Goal: Transaction & Acquisition: Purchase product/service

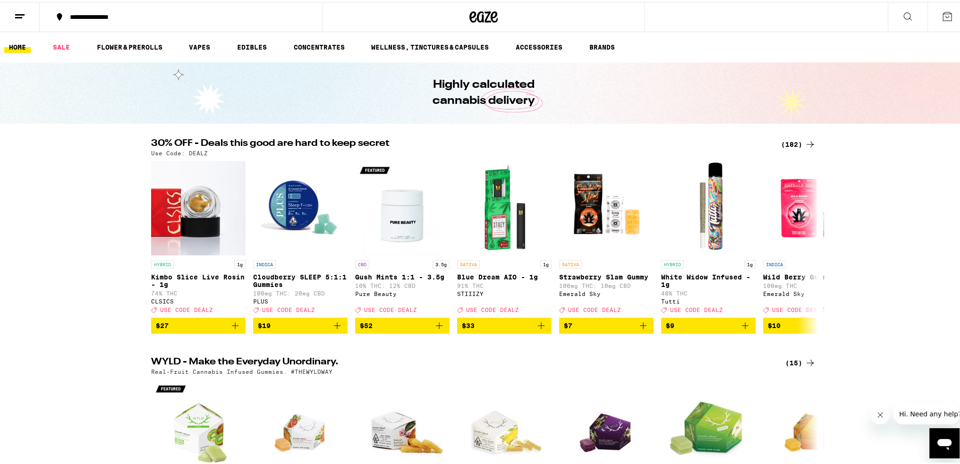
click at [589, 141] on div "(182)" at bounding box center [798, 142] width 35 height 11
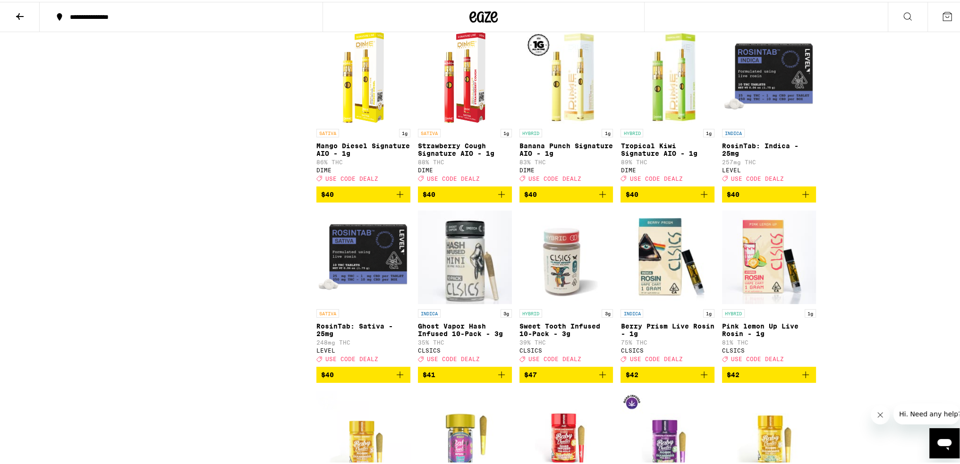
scroll to position [5291, 0]
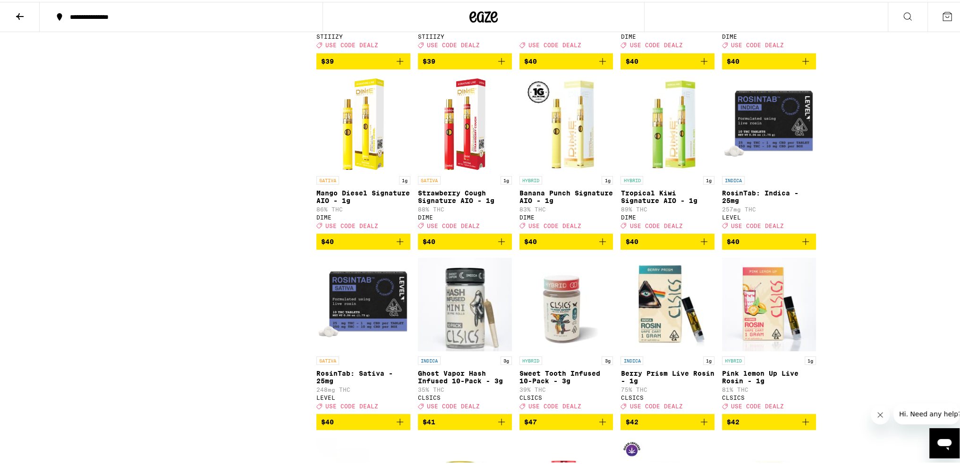
click at [501, 246] on icon "Add to bag" at bounding box center [501, 239] width 11 height 11
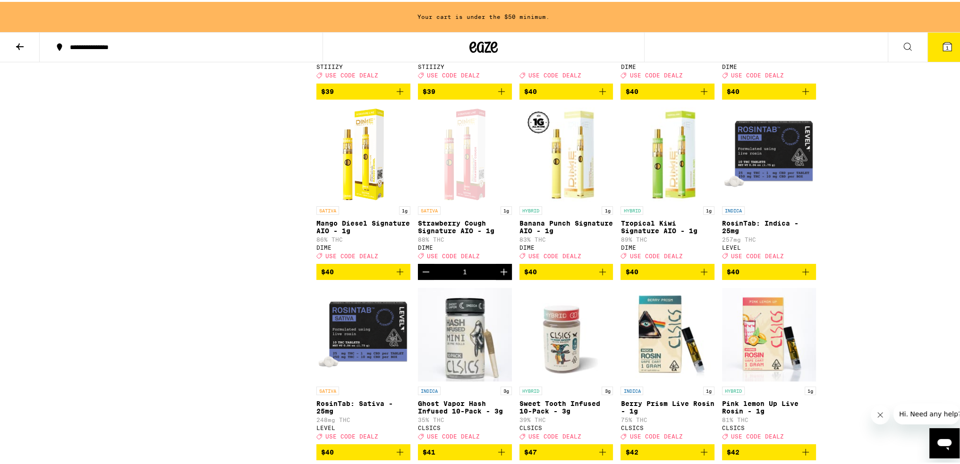
scroll to position [5321, 0]
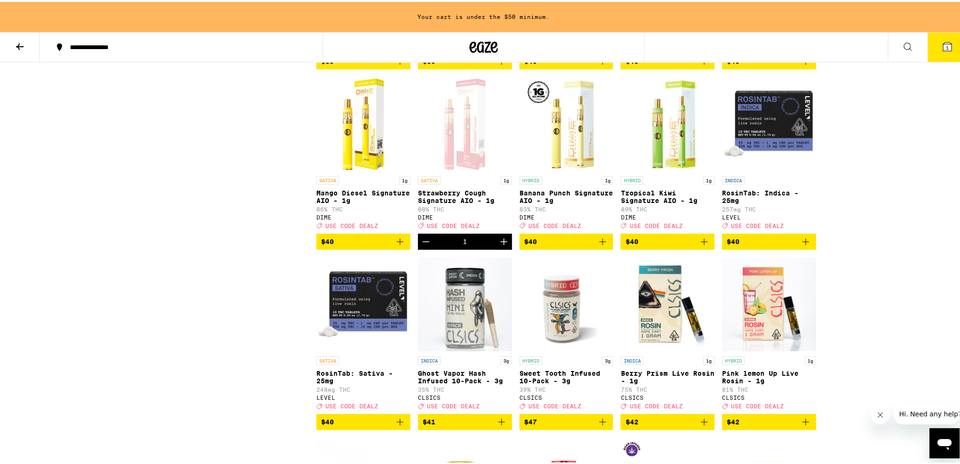
click at [589, 246] on icon "Add to bag" at bounding box center [602, 239] width 11 height 11
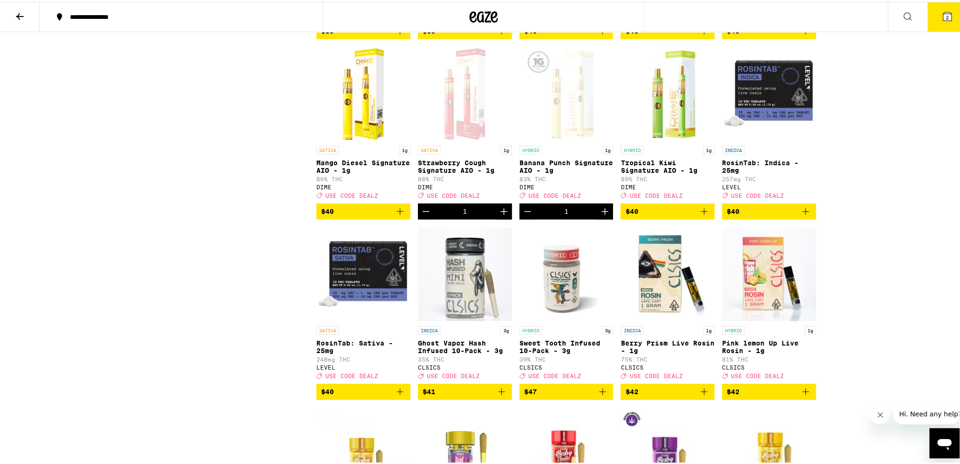
scroll to position [5291, 0]
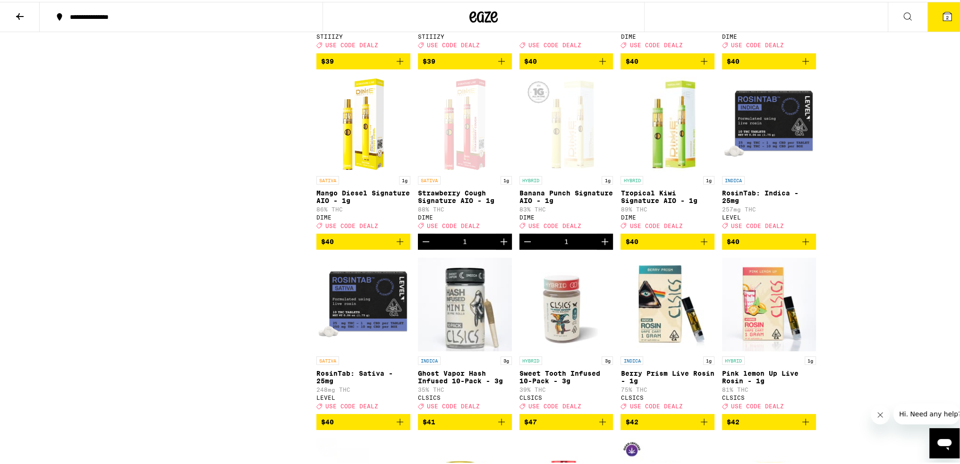
click at [589, 65] on icon "Add to bag" at bounding box center [805, 59] width 11 height 11
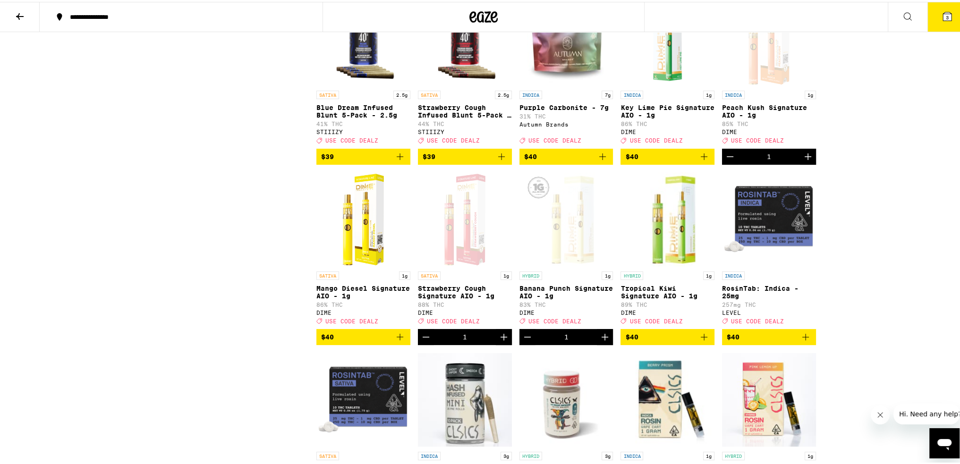
scroll to position [5196, 0]
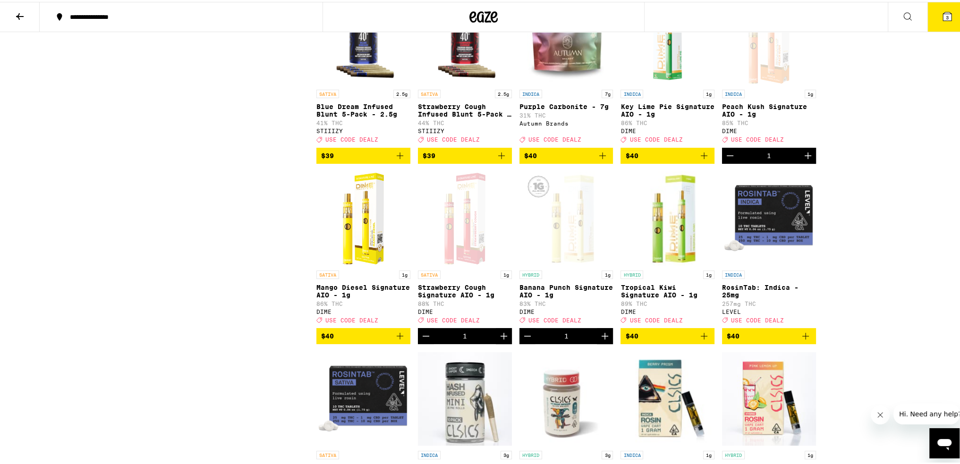
click at [397, 160] on icon "Add to bag" at bounding box center [399, 153] width 11 height 11
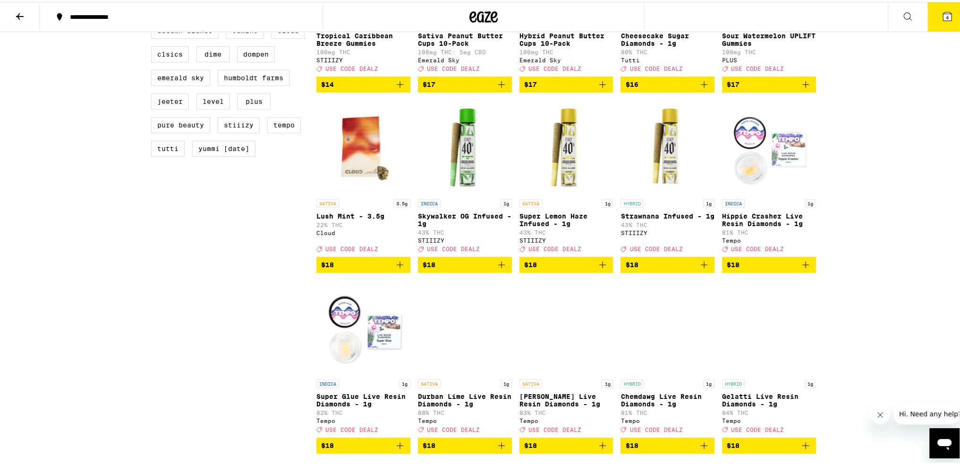
scroll to position [661, 0]
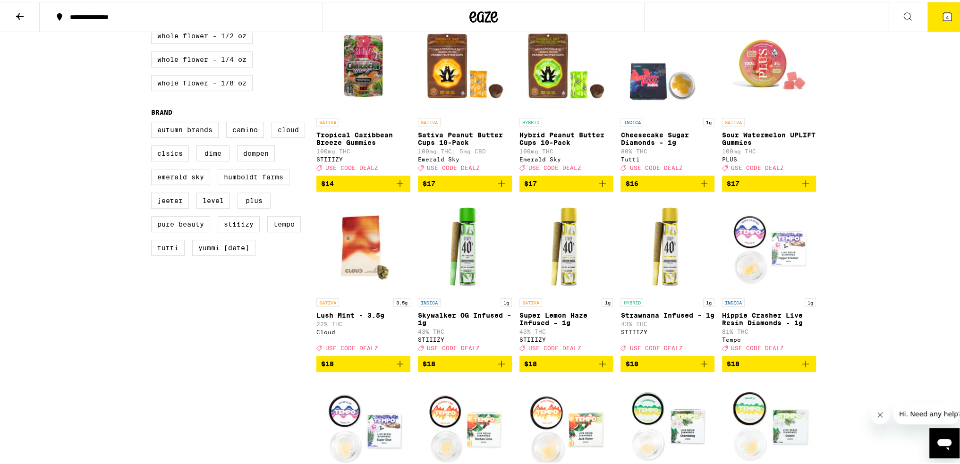
click at [589, 368] on icon "Add to bag" at bounding box center [602, 362] width 11 height 11
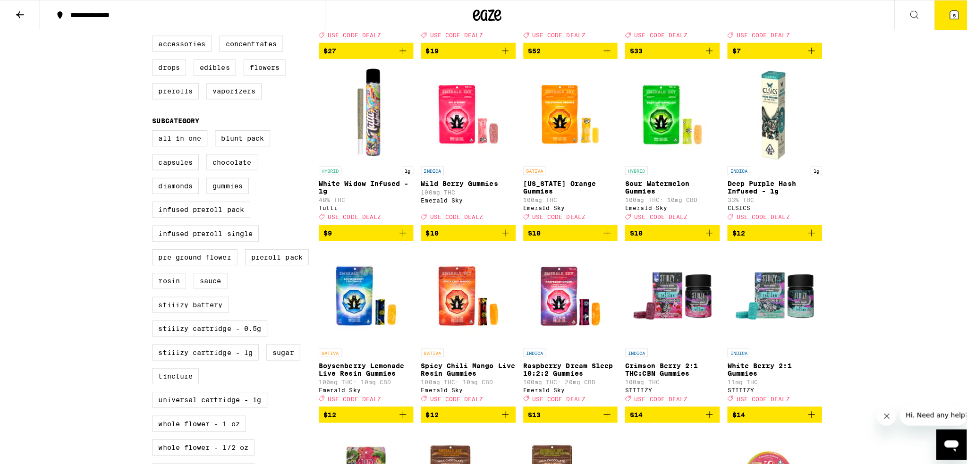
scroll to position [236, 0]
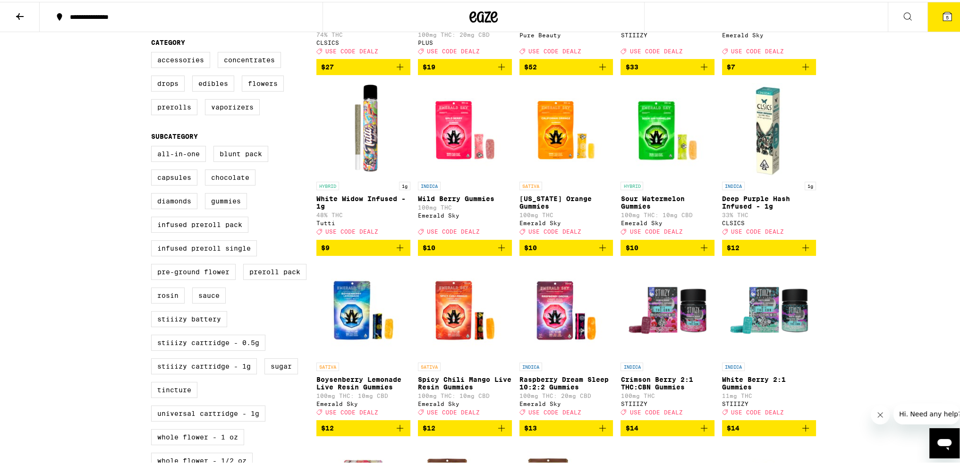
click at [589, 15] on span "5" at bounding box center [947, 16] width 3 height 6
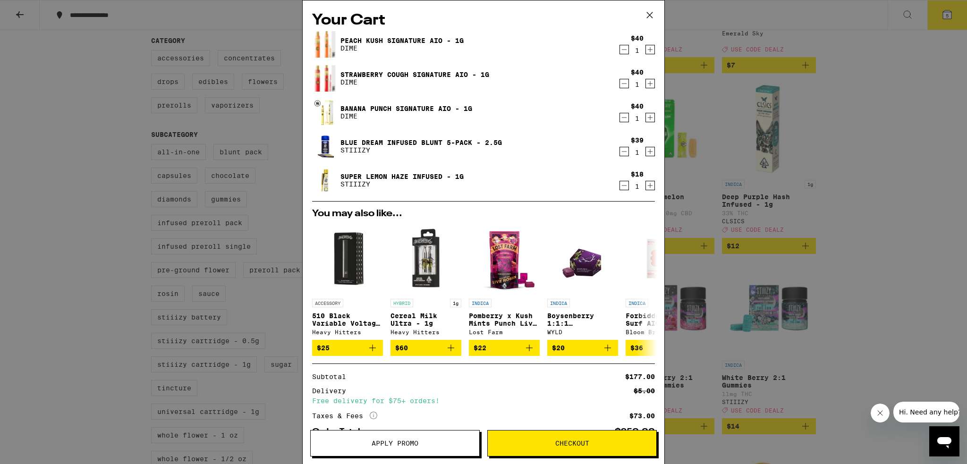
click at [589, 14] on icon at bounding box center [650, 15] width 6 height 6
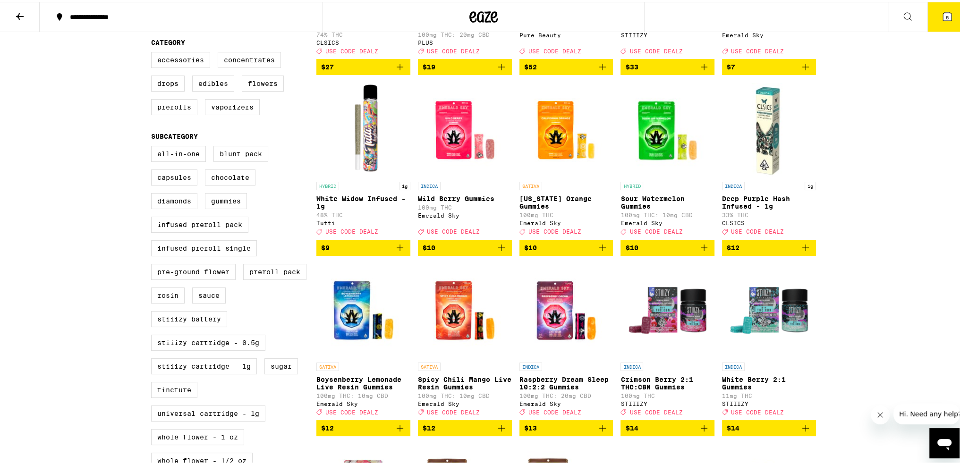
click at [589, 13] on span "5" at bounding box center [947, 16] width 3 height 6
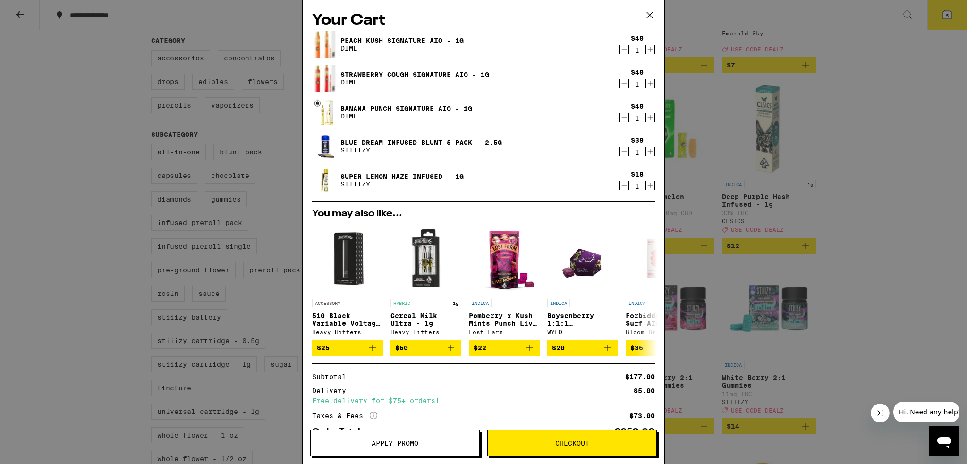
click at [589, 189] on icon "Decrement" at bounding box center [624, 185] width 9 height 11
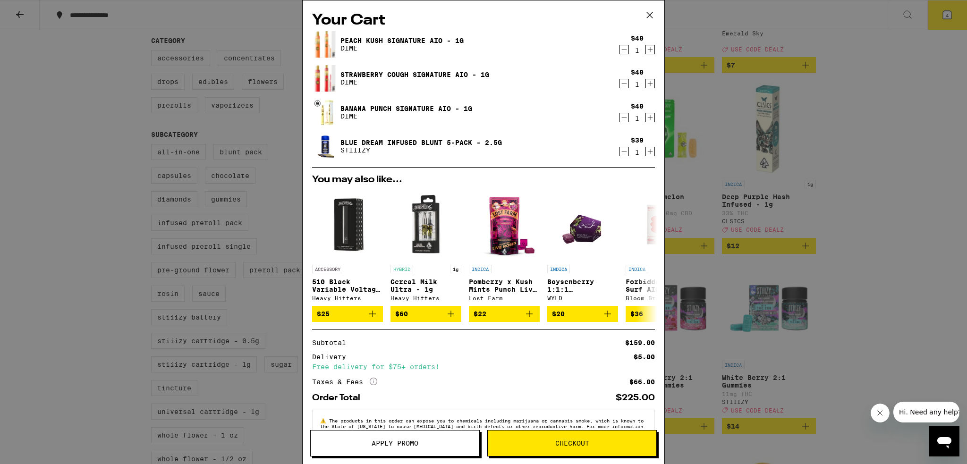
click at [589, 205] on div "Your Cart Peach Kush Signature AIO - 1g DIME $40 1 Strawberry Cough Signature A…" at bounding box center [483, 232] width 967 height 464
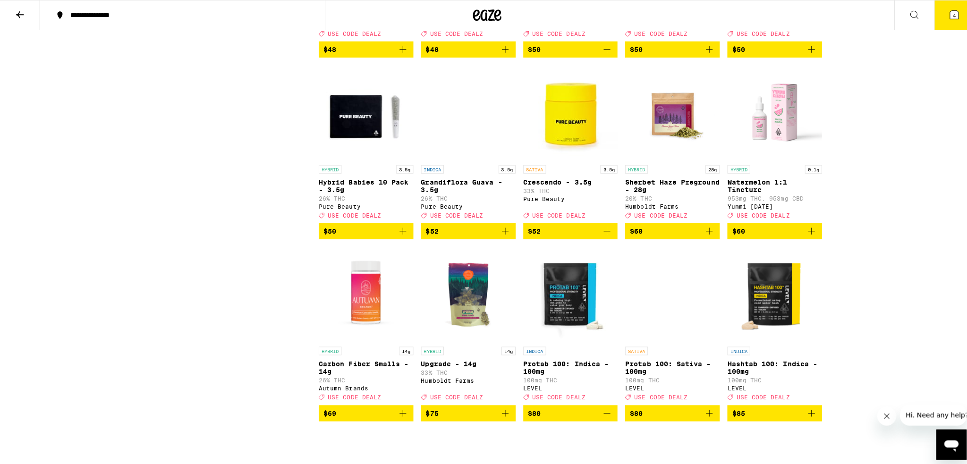
scroll to position [6188, 0]
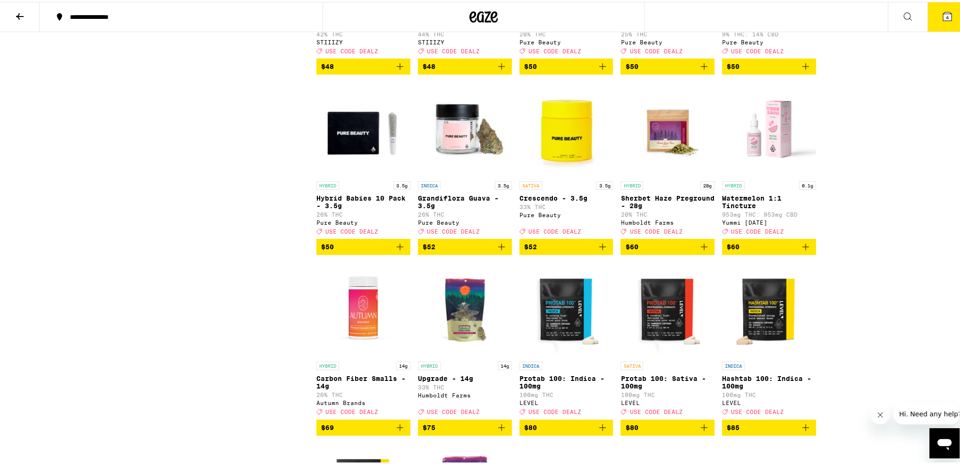
click at [589, 18] on span "4" at bounding box center [947, 16] width 3 height 6
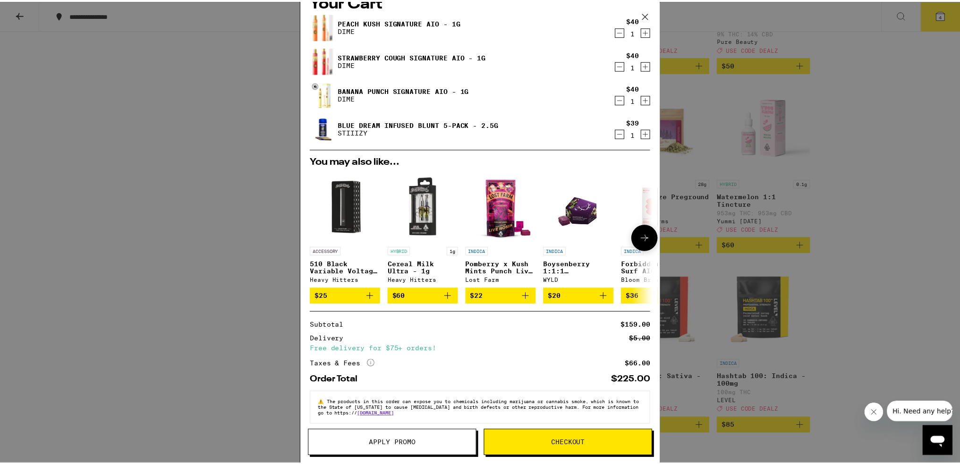
scroll to position [28, 0]
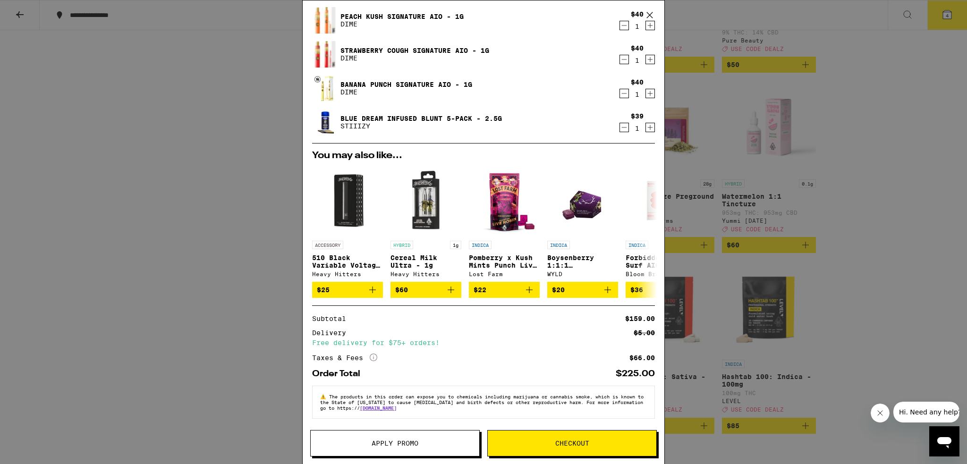
click at [370, 381] on span "Apply Promo" at bounding box center [395, 443] width 169 height 7
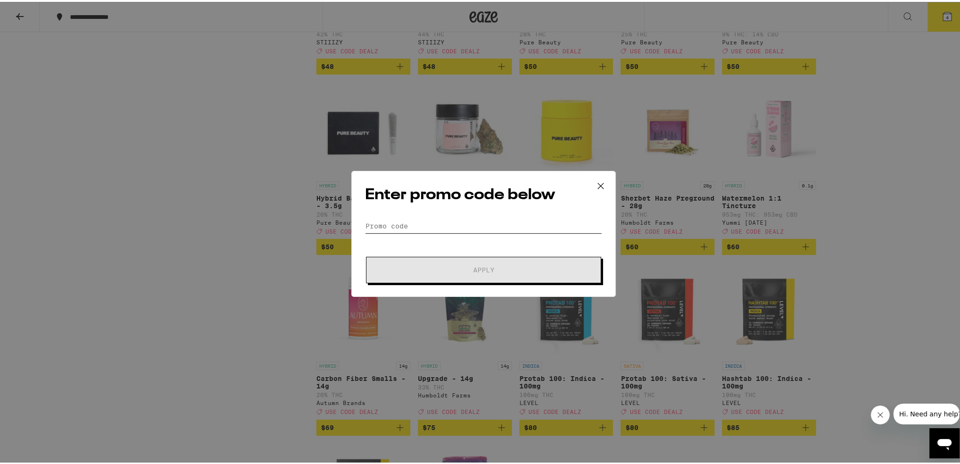
click at [398, 222] on input "Promo Code" at bounding box center [483, 224] width 237 height 14
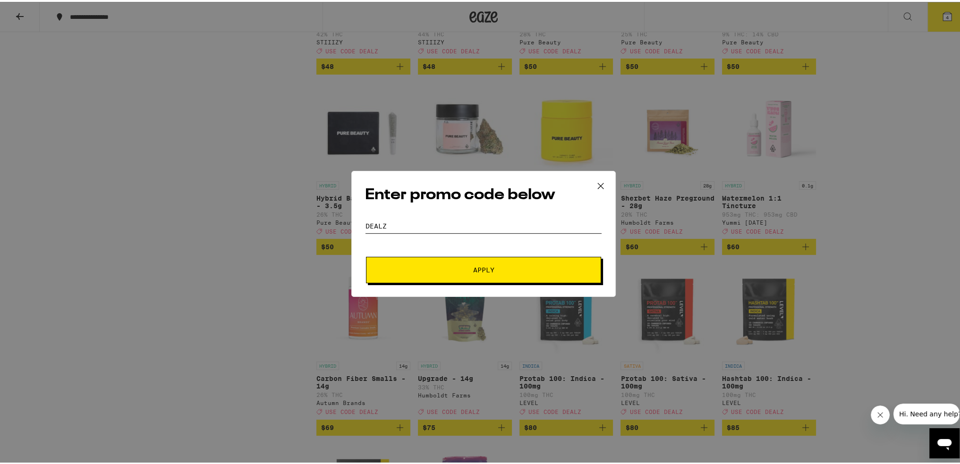
type input "DEALZ"
click at [499, 265] on span "Apply" at bounding box center [484, 268] width 170 height 7
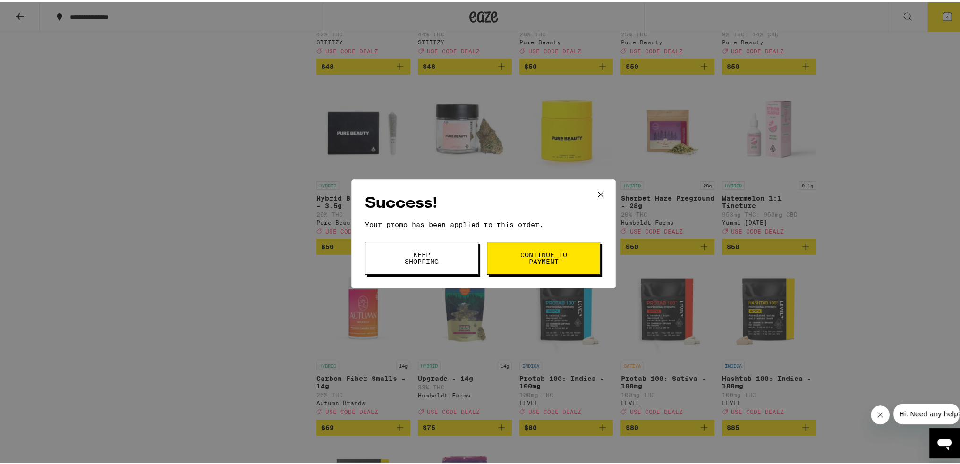
click at [498, 266] on button "Continue to payment" at bounding box center [543, 256] width 113 height 33
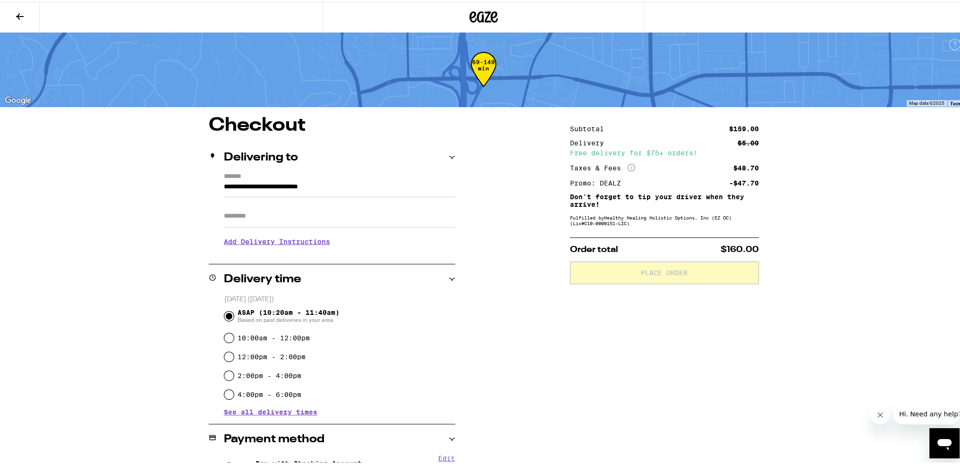
click at [338, 219] on input "Apt/Suite" at bounding box center [339, 214] width 231 height 23
type input "***"
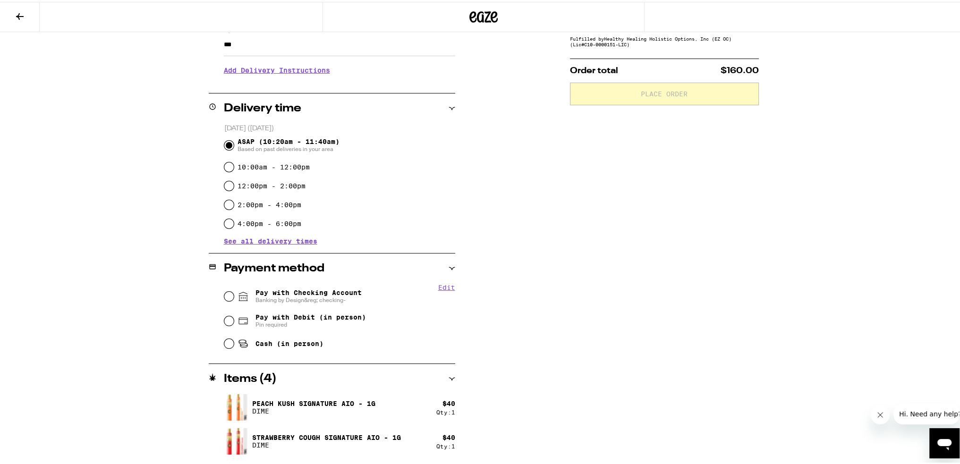
scroll to position [243, 0]
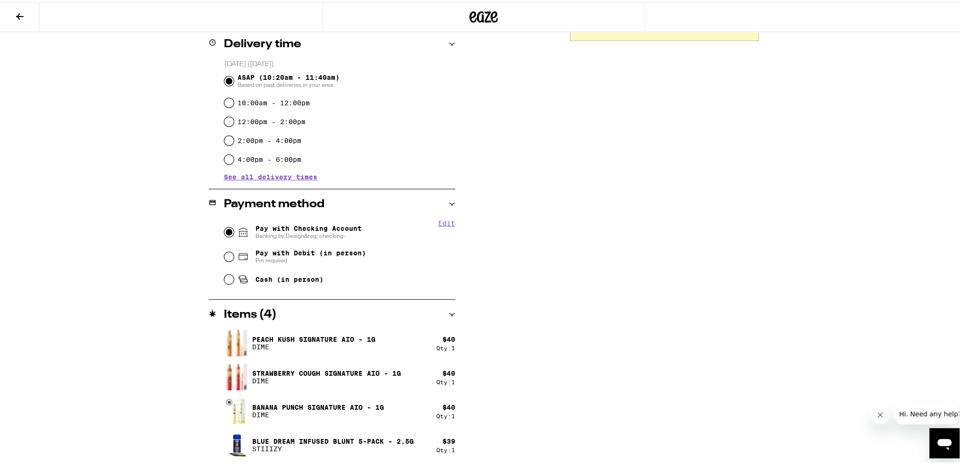
click at [224, 231] on input "Pay with Checking Account Banking by Design&reg; checking-" at bounding box center [228, 230] width 9 height 9
radio input "true"
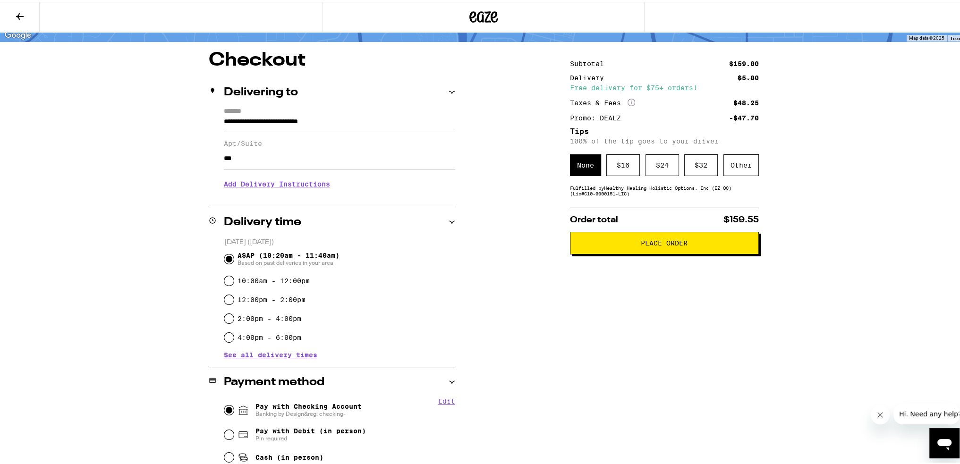
scroll to position [0, 0]
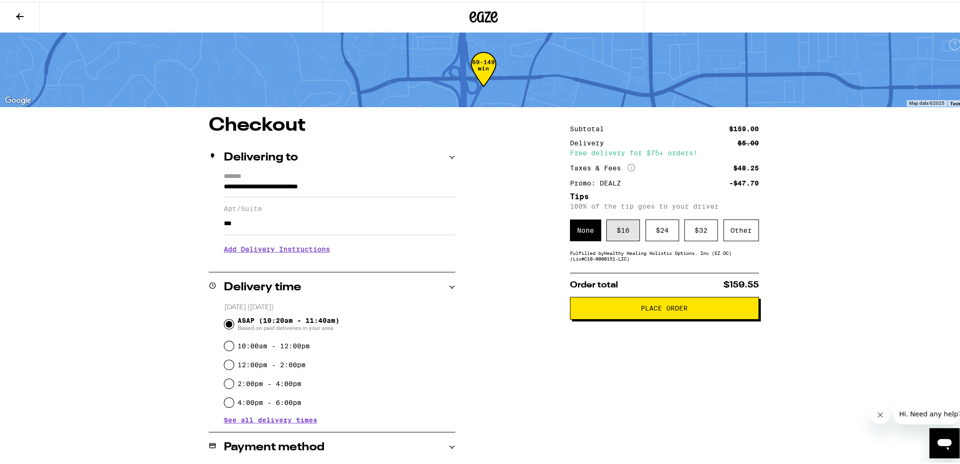
click at [589, 229] on div "$ 16" at bounding box center [624, 229] width 34 height 22
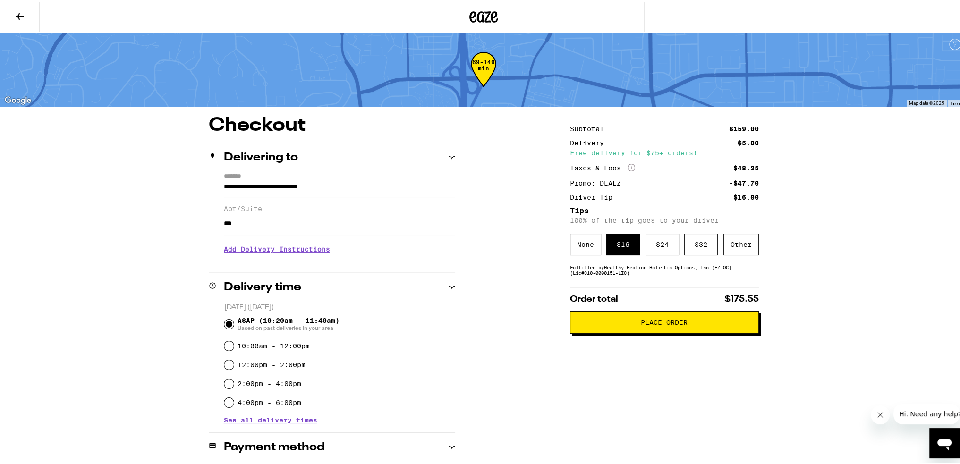
click at [295, 248] on h3 "Add Delivery Instructions" at bounding box center [339, 248] width 231 height 22
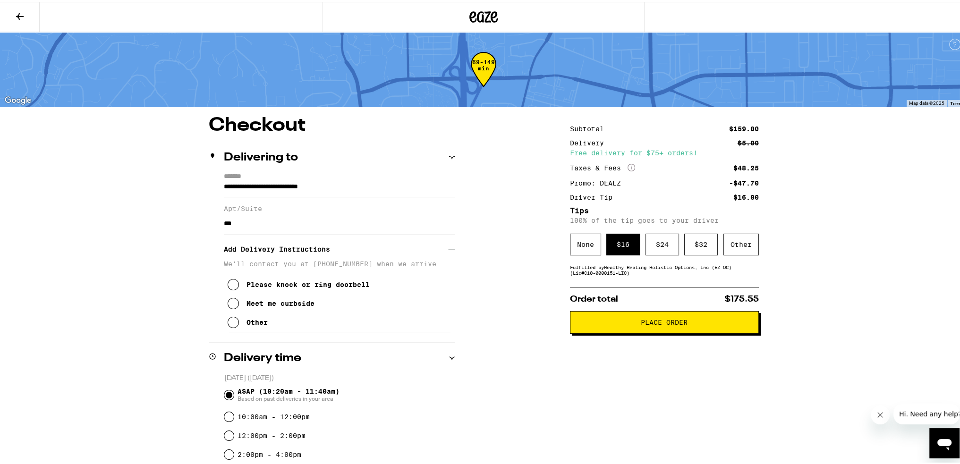
click at [231, 288] on icon at bounding box center [233, 282] width 11 height 11
click at [589, 330] on button "Place Order" at bounding box center [664, 320] width 189 height 23
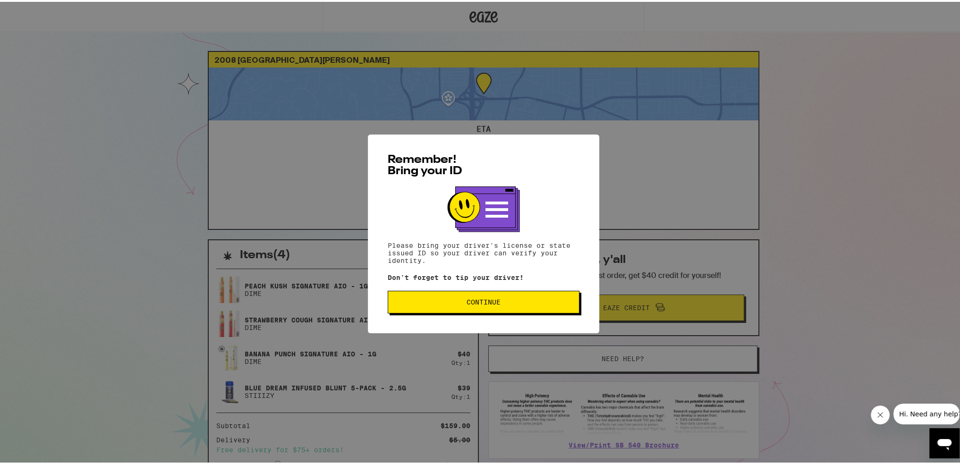
click at [480, 301] on span "Continue" at bounding box center [484, 300] width 34 height 7
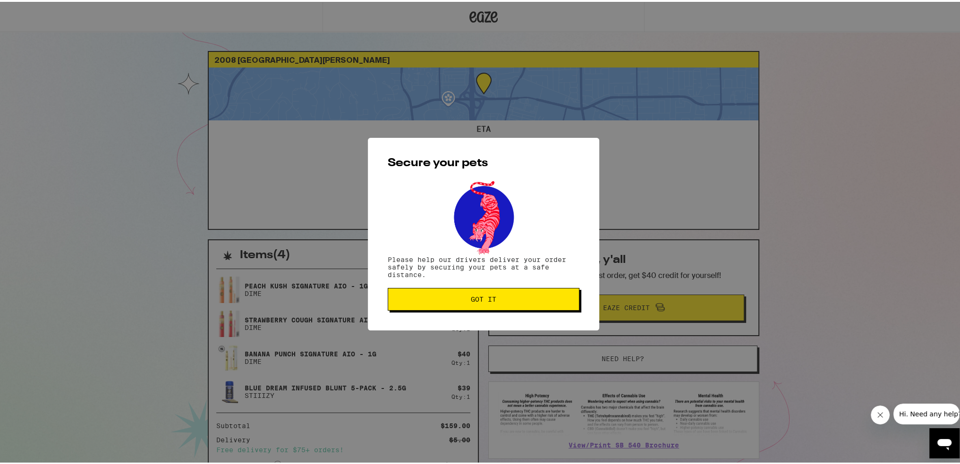
click at [480, 301] on span "Got it" at bounding box center [484, 297] width 26 height 7
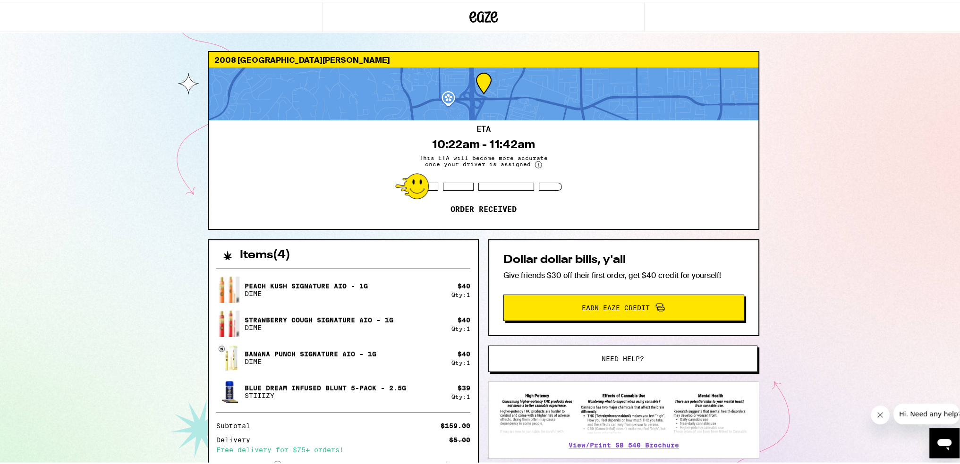
click at [589, 154] on div "2008 [GEOGRAPHIC_DATA][PERSON_NAME] ETA 10:22am - 11:42am This ETA will become …" at bounding box center [483, 285] width 967 height 571
